Goal: Task Accomplishment & Management: Complete application form

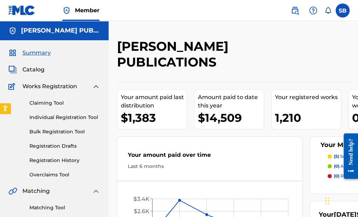
click at [295, 10] on img at bounding box center [295, 10] width 8 height 8
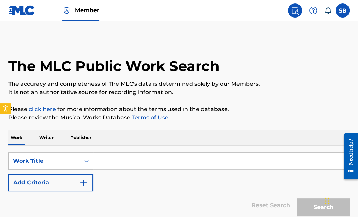
click at [140, 161] on input "Search Form" at bounding box center [221, 161] width 256 height 17
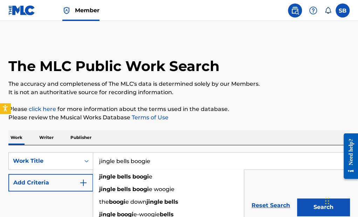
type input "jingle bells boogie"
click at [323, 206] on button "Search" at bounding box center [323, 208] width 53 height 18
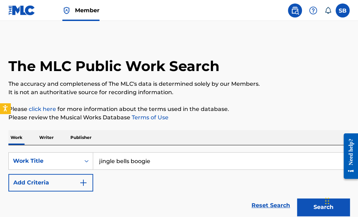
click at [328, 10] on icon at bounding box center [328, 10] width 7 height 7
click at [21, 9] on img at bounding box center [21, 10] width 27 height 10
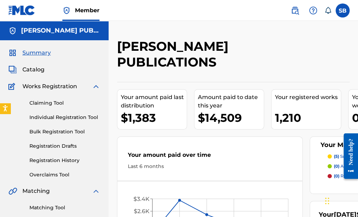
click at [75, 116] on link "Individual Registration Tool" at bounding box center [64, 117] width 71 height 7
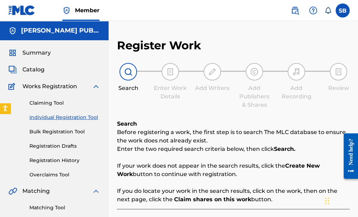
click at [67, 145] on link "Registration Drafts" at bounding box center [64, 146] width 71 height 7
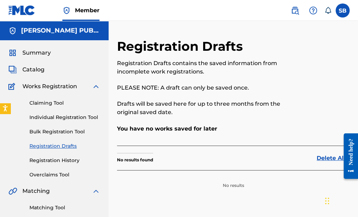
click at [62, 117] on link "Individual Registration Tool" at bounding box center [64, 117] width 71 height 7
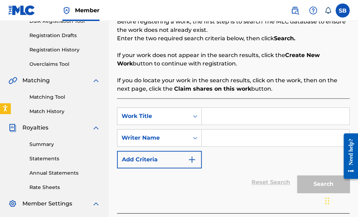
scroll to position [112, 0]
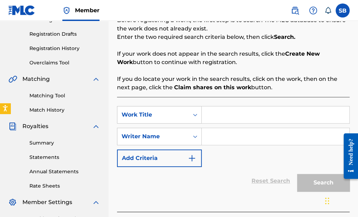
click at [240, 113] on input "Search Form" at bounding box center [276, 115] width 148 height 17
type input "Jingle Bells Boogie"
click at [307, 152] on div "SearchWithCriteriabc53ce6c-134f-4062-80fd-716c0f1a5bef Work Title Jingle Bells …" at bounding box center [233, 136] width 233 height 61
click at [320, 179] on div "Search" at bounding box center [322, 181] width 56 height 28
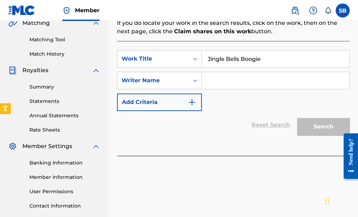
scroll to position [175, 0]
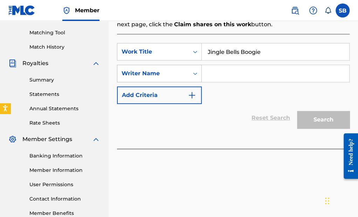
click at [195, 73] on icon "Search Form" at bounding box center [195, 74] width 4 height 2
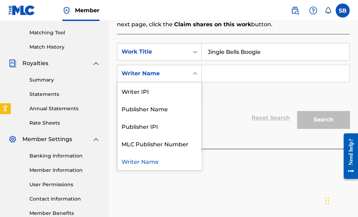
click at [224, 70] on input "Search Form" at bounding box center [276, 73] width 148 height 17
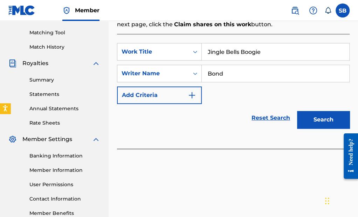
type input "Bond"
click at [324, 120] on button "Search" at bounding box center [323, 120] width 53 height 18
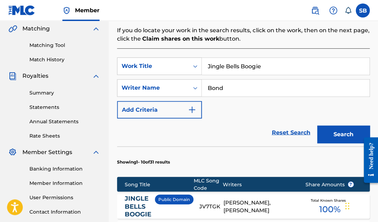
scroll to position [163, 0]
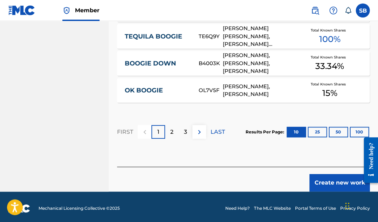
click at [325, 178] on button "Create new work" at bounding box center [339, 183] width 60 height 18
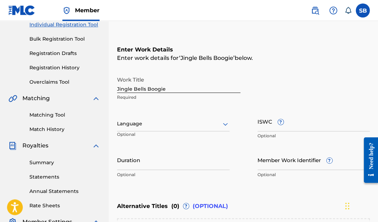
scroll to position [90, 0]
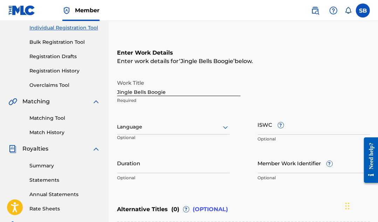
click at [224, 125] on icon at bounding box center [225, 127] width 8 height 8
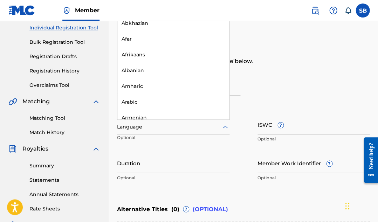
scroll to position [0, 0]
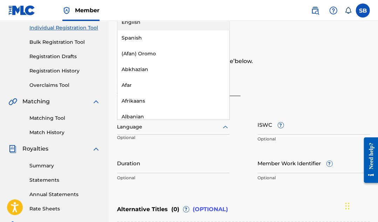
click at [139, 21] on div "English" at bounding box center [173, 22] width 112 height 16
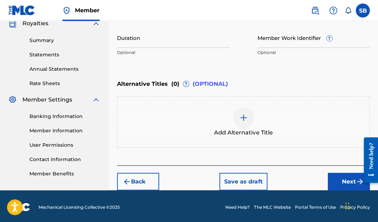
scroll to position [215, 0]
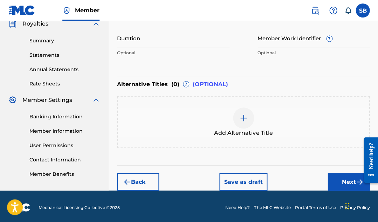
click at [345, 180] on button "Next" at bounding box center [349, 182] width 42 height 18
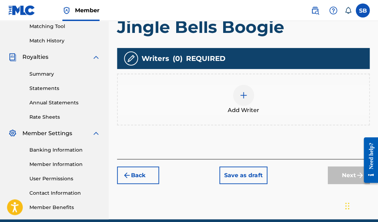
scroll to position [169, 0]
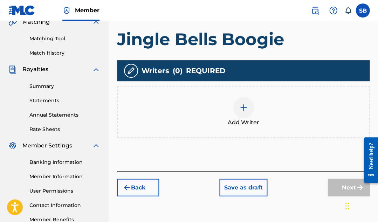
click at [243, 105] on img at bounding box center [243, 107] width 8 height 8
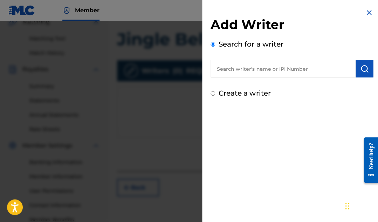
click at [277, 70] on input "text" at bounding box center [283, 69] width 145 height 18
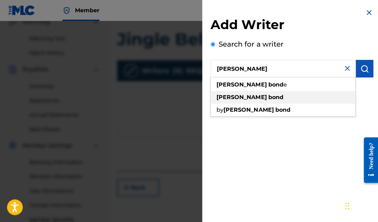
click at [267, 99] on span at bounding box center [267, 97] width 1 height 7
type input "[PERSON_NAME]"
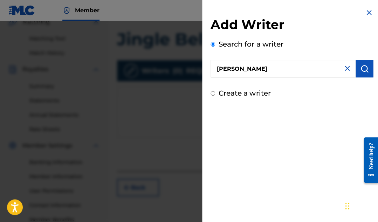
click at [358, 69] on img "submit" at bounding box center [364, 68] width 8 height 8
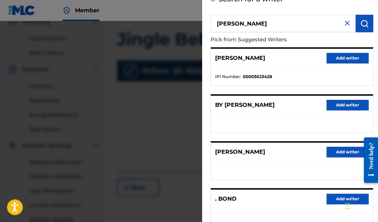
scroll to position [46, 0]
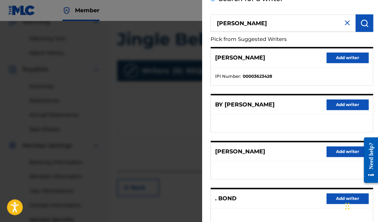
click at [348, 58] on button "Add writer" at bounding box center [348, 58] width 42 height 11
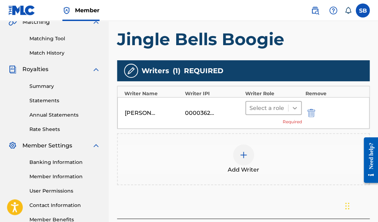
click at [294, 104] on icon at bounding box center [294, 107] width 7 height 7
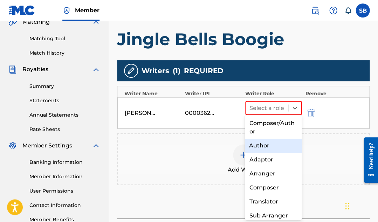
click at [266, 143] on div "Author" at bounding box center [273, 146] width 57 height 14
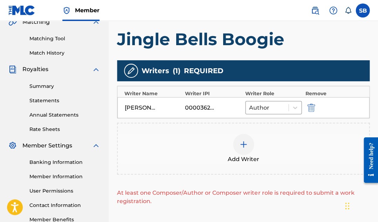
click at [243, 141] on img at bounding box center [243, 144] width 8 height 8
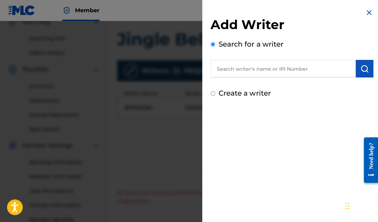
click at [293, 70] on input "text" at bounding box center [283, 69] width 145 height 18
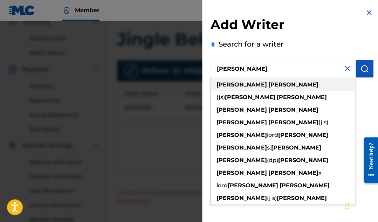
click at [268, 82] on strong "[PERSON_NAME]" at bounding box center [293, 84] width 50 height 7
type input "[PERSON_NAME]"
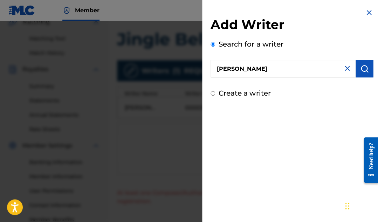
click at [358, 68] on img "submit" at bounding box center [364, 68] width 8 height 8
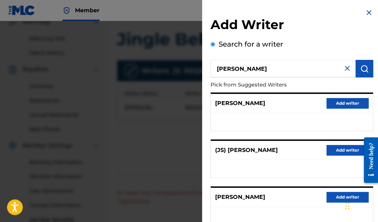
scroll to position [0, 0]
click at [348, 98] on button "Add writer" at bounding box center [348, 103] width 42 height 11
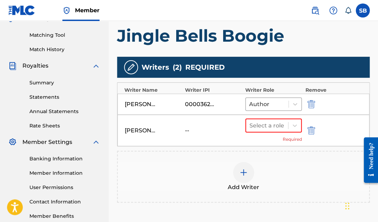
scroll to position [174, 0]
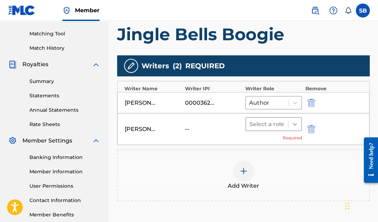
click at [294, 121] on icon at bounding box center [294, 124] width 7 height 7
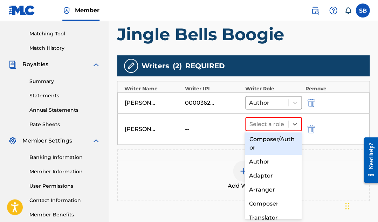
click at [280, 136] on div "Composer/Author" at bounding box center [273, 143] width 57 height 22
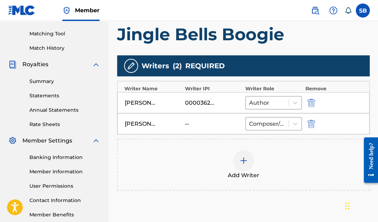
click at [242, 156] on img at bounding box center [243, 160] width 8 height 8
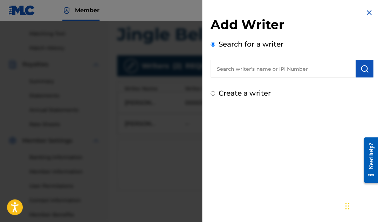
click at [267, 70] on input "text" at bounding box center [283, 69] width 145 height 18
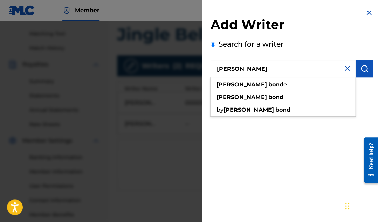
type input "[PERSON_NAME]"
click at [358, 68] on img "submit" at bounding box center [364, 68] width 8 height 8
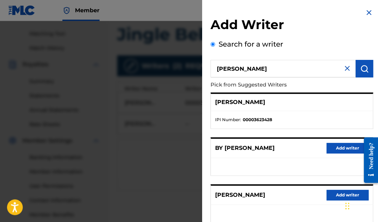
click at [301, 104] on div "[PERSON_NAME]" at bounding box center [292, 102] width 162 height 17
click at [358, 11] on img at bounding box center [369, 12] width 8 height 8
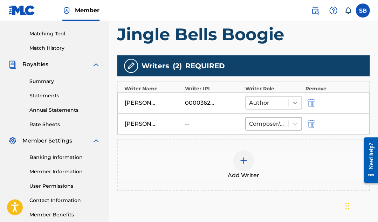
click at [293, 96] on div at bounding box center [295, 102] width 13 height 13
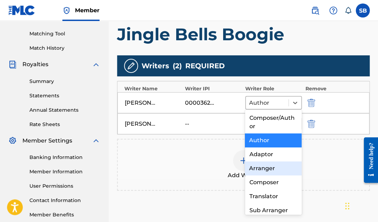
click at [271, 165] on div "Arranger" at bounding box center [273, 169] width 57 height 14
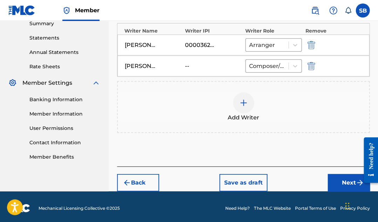
click at [341, 178] on button "Next" at bounding box center [349, 183] width 42 height 18
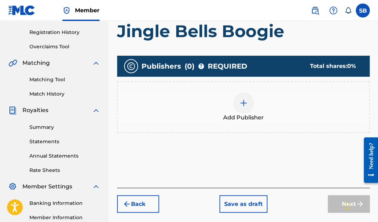
scroll to position [88, 0]
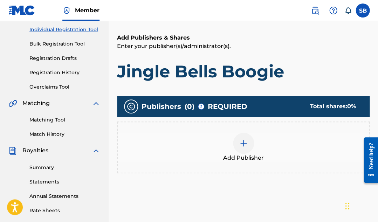
click at [243, 140] on img at bounding box center [243, 143] width 8 height 8
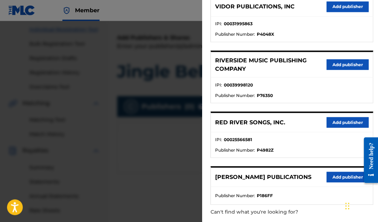
scroll to position [217, 0]
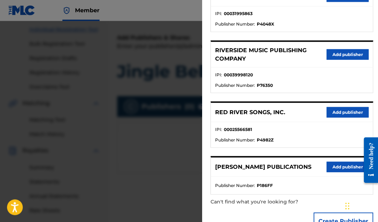
click at [346, 107] on button "Add publisher" at bounding box center [348, 112] width 42 height 11
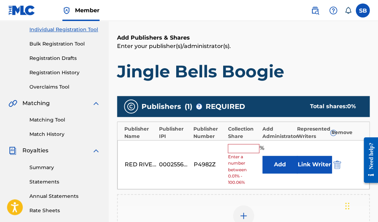
click at [249, 145] on input "text" at bounding box center [244, 148] width 32 height 9
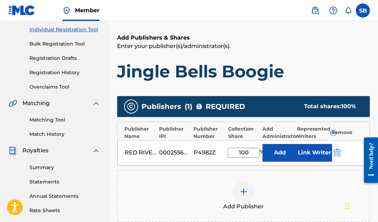
type input "100"
click at [242, 189] on img at bounding box center [243, 192] width 8 height 8
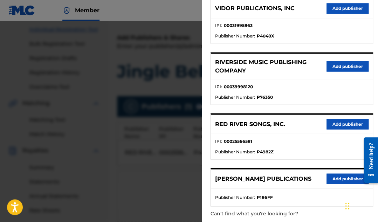
scroll to position [206, 0]
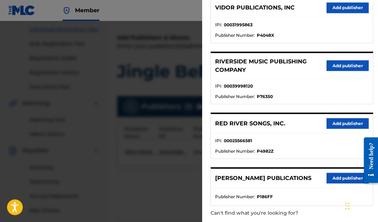
click at [335, 173] on button "Add publisher" at bounding box center [348, 178] width 42 height 11
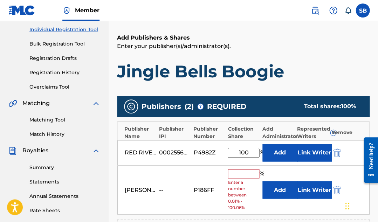
click at [277, 149] on button "Add" at bounding box center [280, 153] width 35 height 18
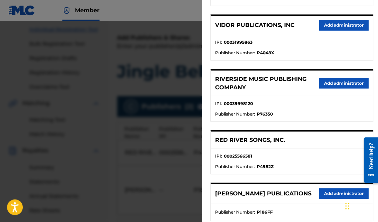
scroll to position [196, 0]
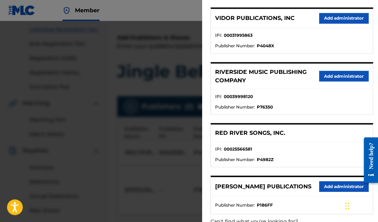
click at [326, 181] on button "Add administrator" at bounding box center [343, 186] width 49 height 11
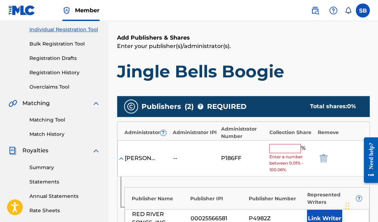
click at [278, 144] on input "text" at bounding box center [285, 148] width 32 height 9
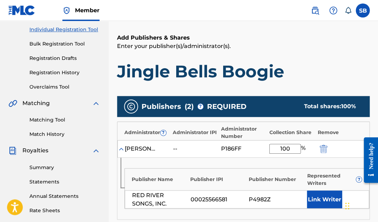
type input "100"
click at [322, 55] on div "Add Publishers & Shares Enter your publisher(s)/administrator(s). Jingle Bells …" at bounding box center [243, 58] width 253 height 48
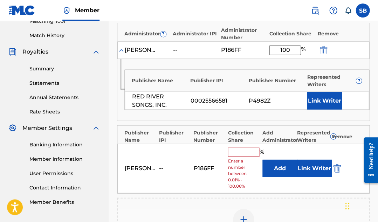
scroll to position [188, 0]
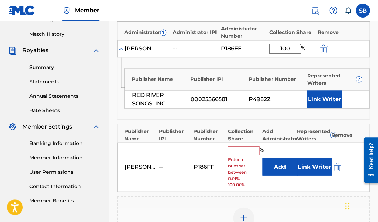
click at [334, 163] on img "submit" at bounding box center [337, 167] width 8 height 8
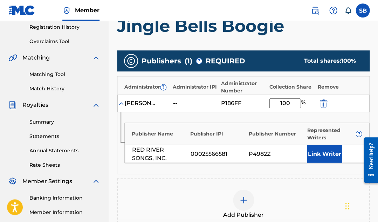
scroll to position [133, 0]
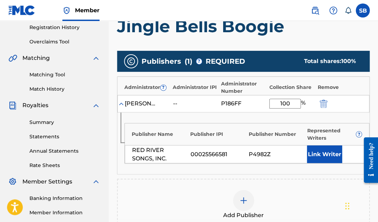
click at [323, 149] on button "Link Writer" at bounding box center [324, 154] width 35 height 18
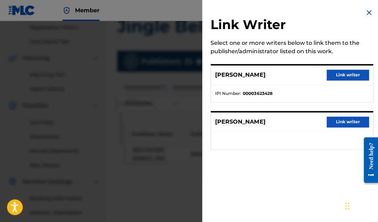
click at [348, 71] on button "Link writer" at bounding box center [348, 75] width 42 height 11
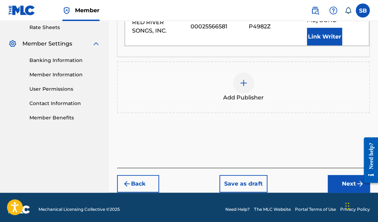
click at [343, 181] on button "Next" at bounding box center [349, 184] width 42 height 18
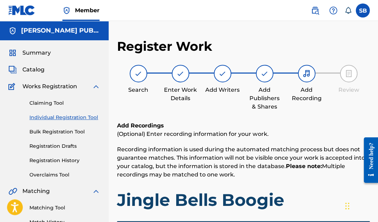
scroll to position [0, 0]
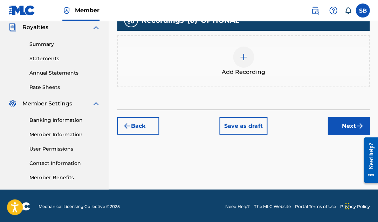
click at [348, 123] on button "Next" at bounding box center [349, 126] width 42 height 18
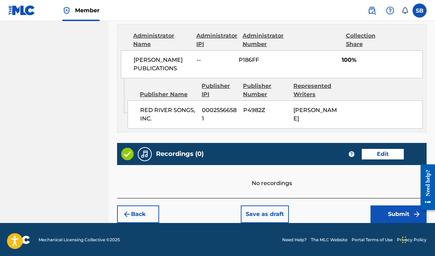
scroll to position [382, 0]
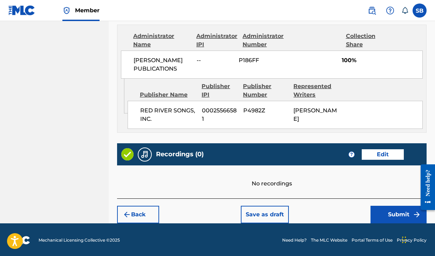
click at [358, 209] on button "Submit" at bounding box center [398, 214] width 56 height 18
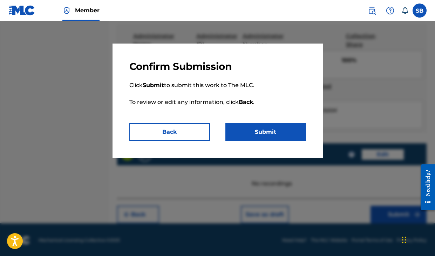
click at [280, 132] on button "Submit" at bounding box center [265, 132] width 81 height 18
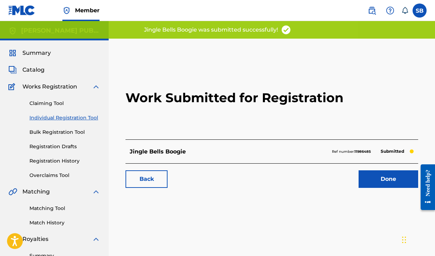
click at [358, 178] on link "Done" at bounding box center [389, 179] width 60 height 18
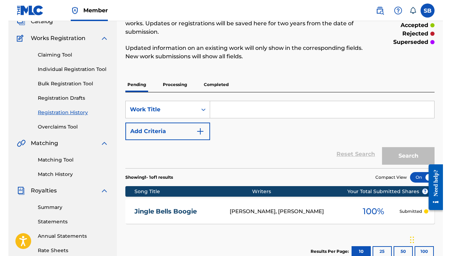
scroll to position [49, 0]
